Goal: Information Seeking & Learning: Learn about a topic

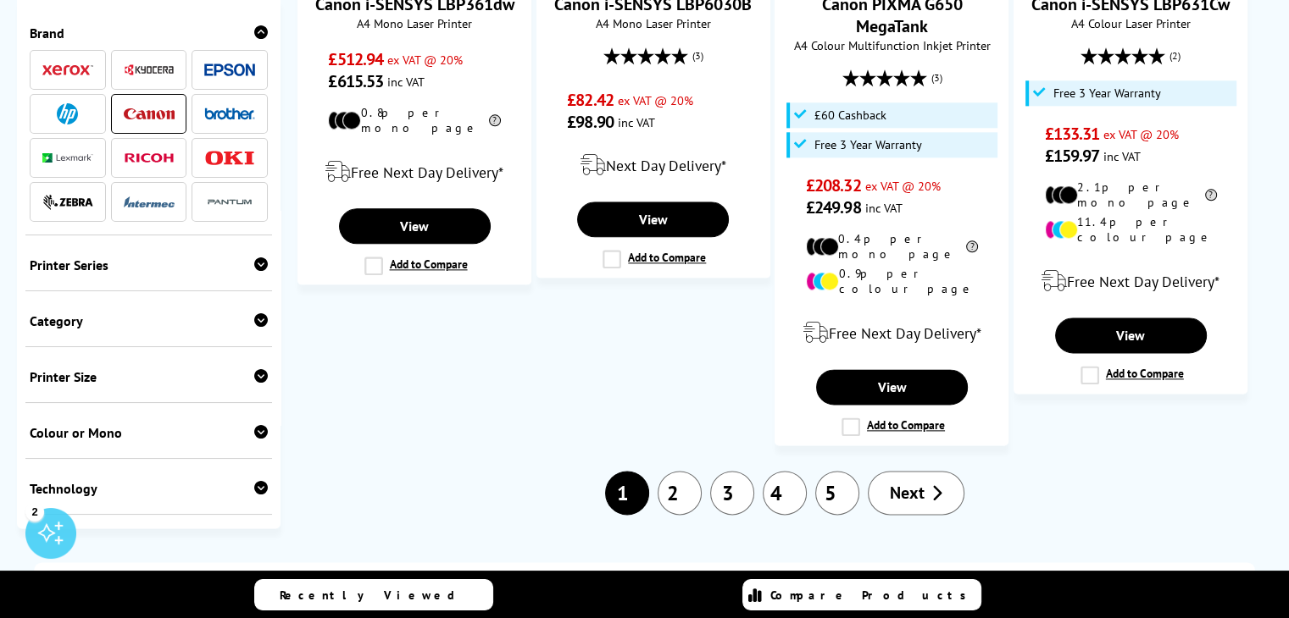
type input "canon pixma"
type input "canon pi"
type input "canon p"
type input "canon"
type input "[PERSON_NAME]"
